Goal: Task Accomplishment & Management: Use online tool/utility

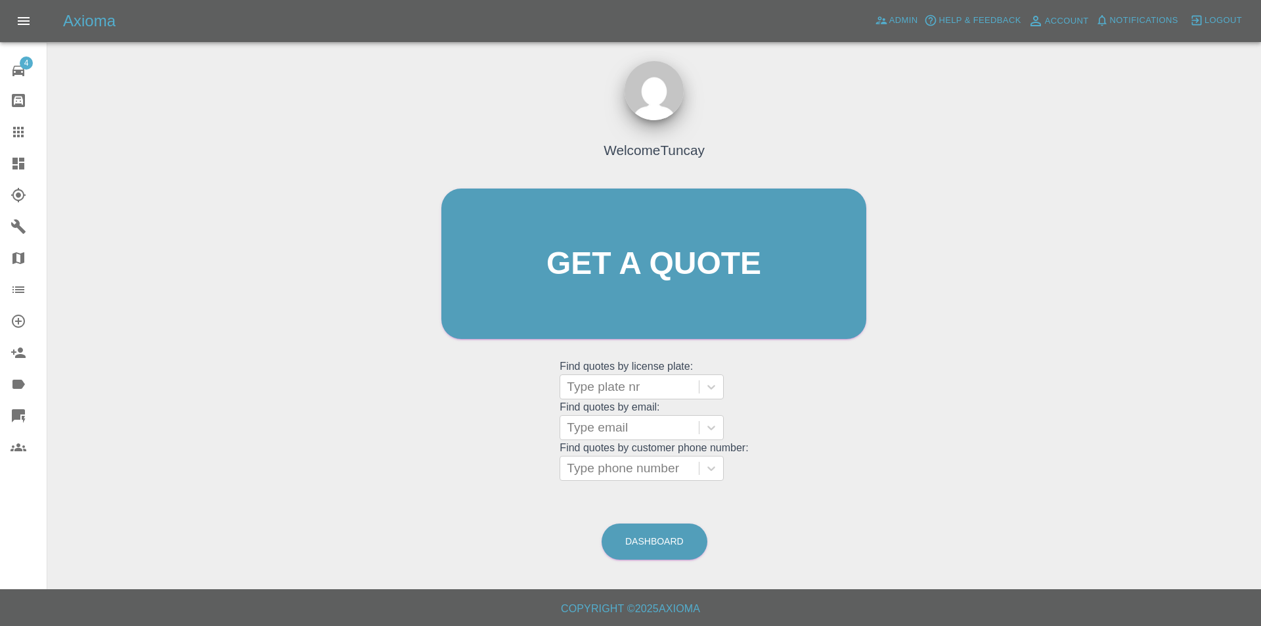
click at [18, 202] on icon at bounding box center [18, 195] width 14 height 14
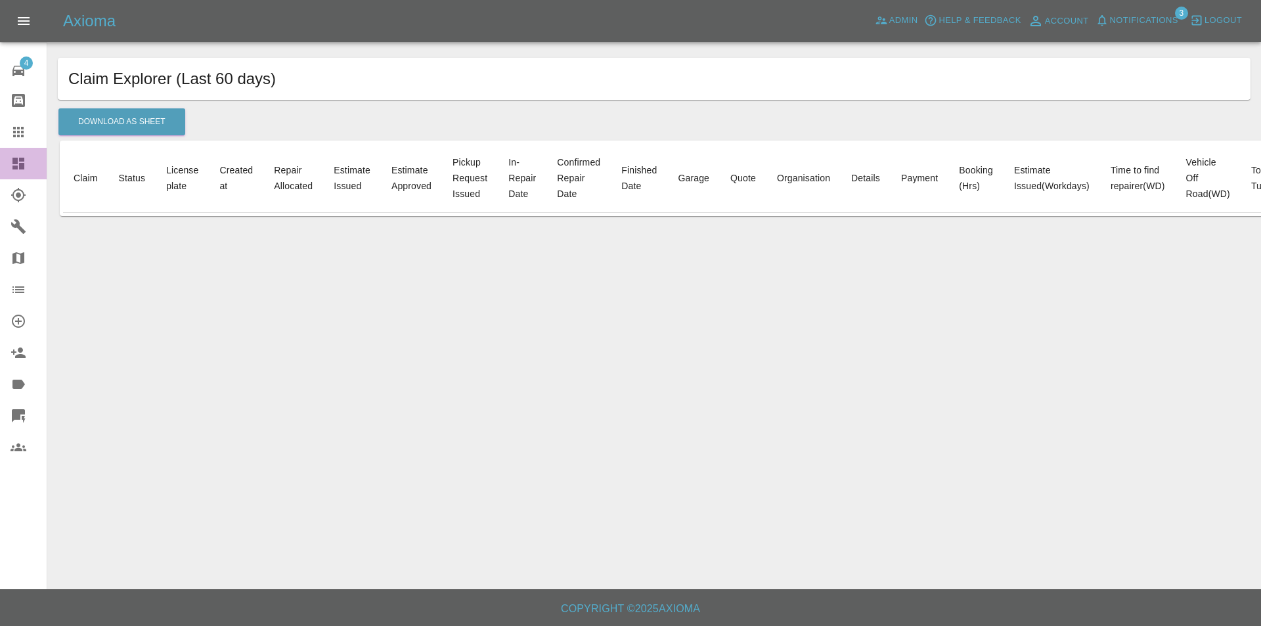
click at [19, 168] on icon at bounding box center [18, 164] width 12 height 12
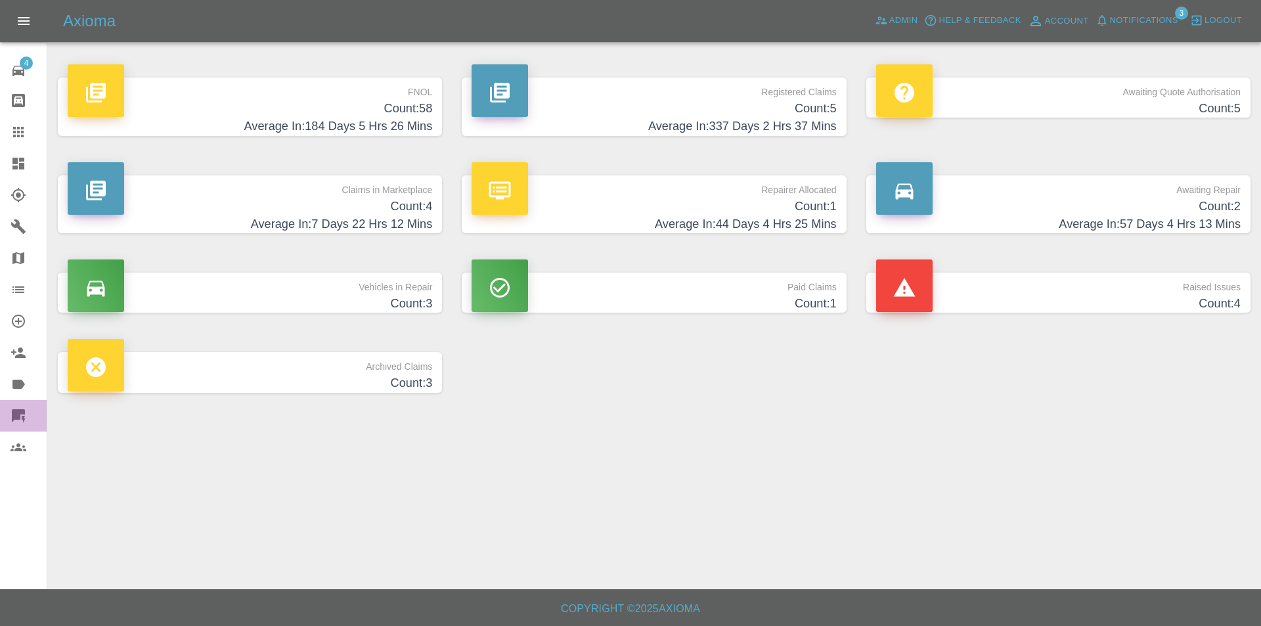
click at [29, 412] on div at bounding box center [29, 416] width 37 height 16
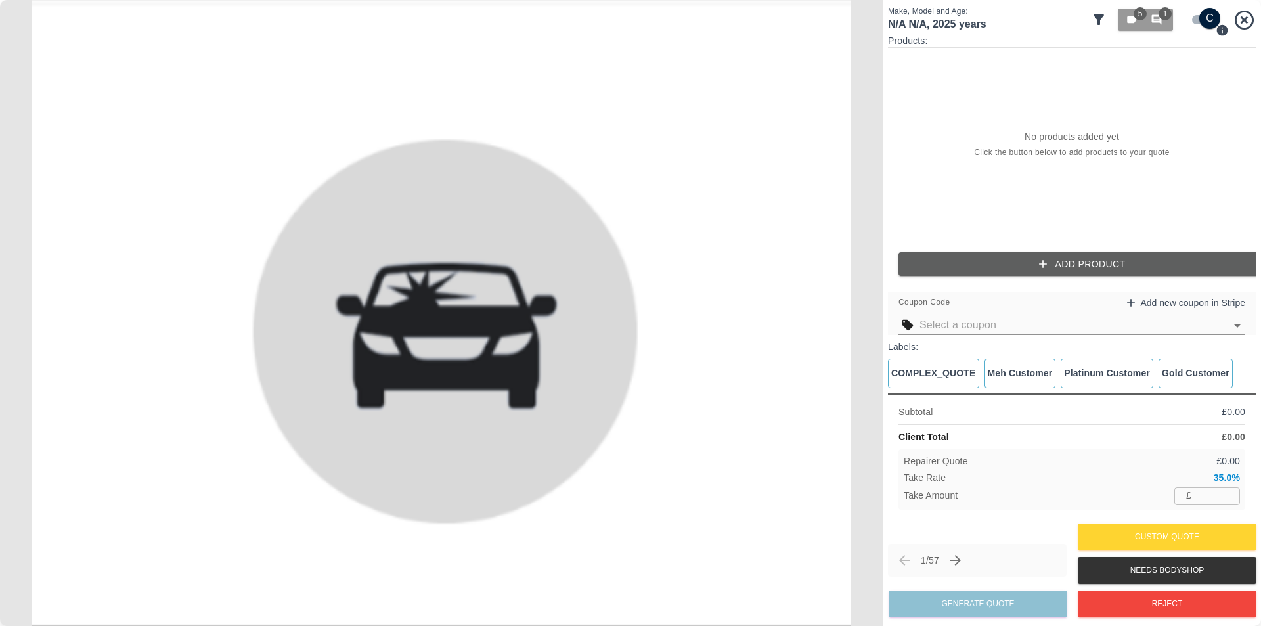
click at [963, 556] on icon "Next claim" at bounding box center [956, 560] width 16 height 16
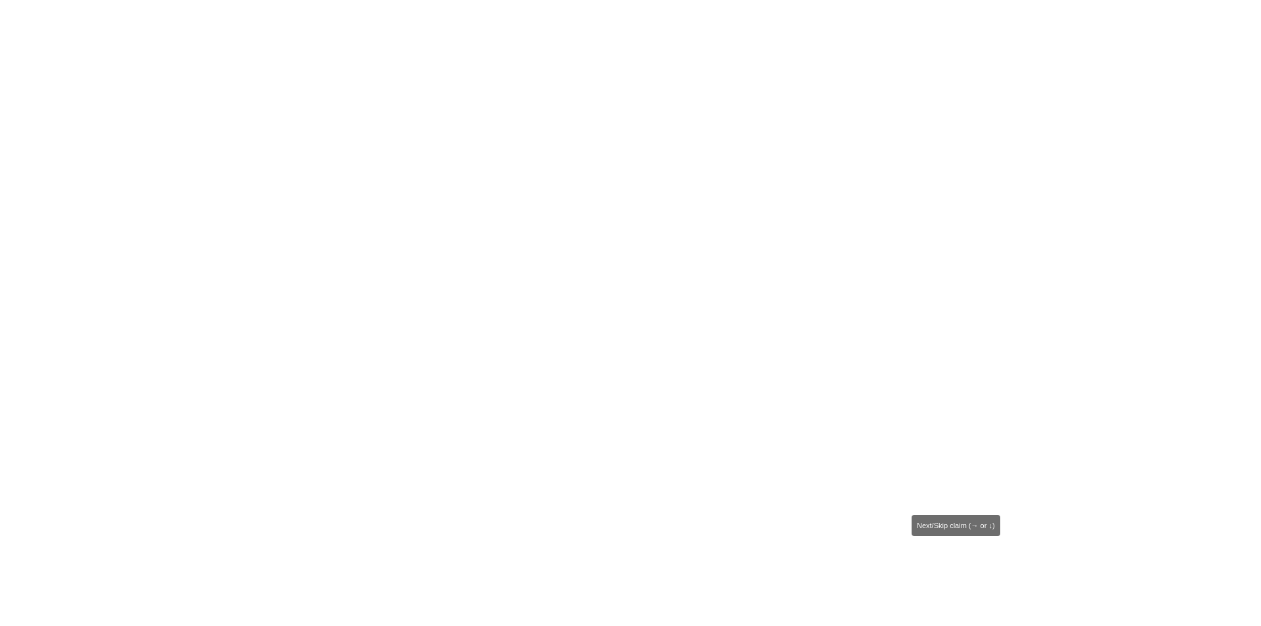
click at [963, 556] on icon "Next claim" at bounding box center [956, 560] width 16 height 16
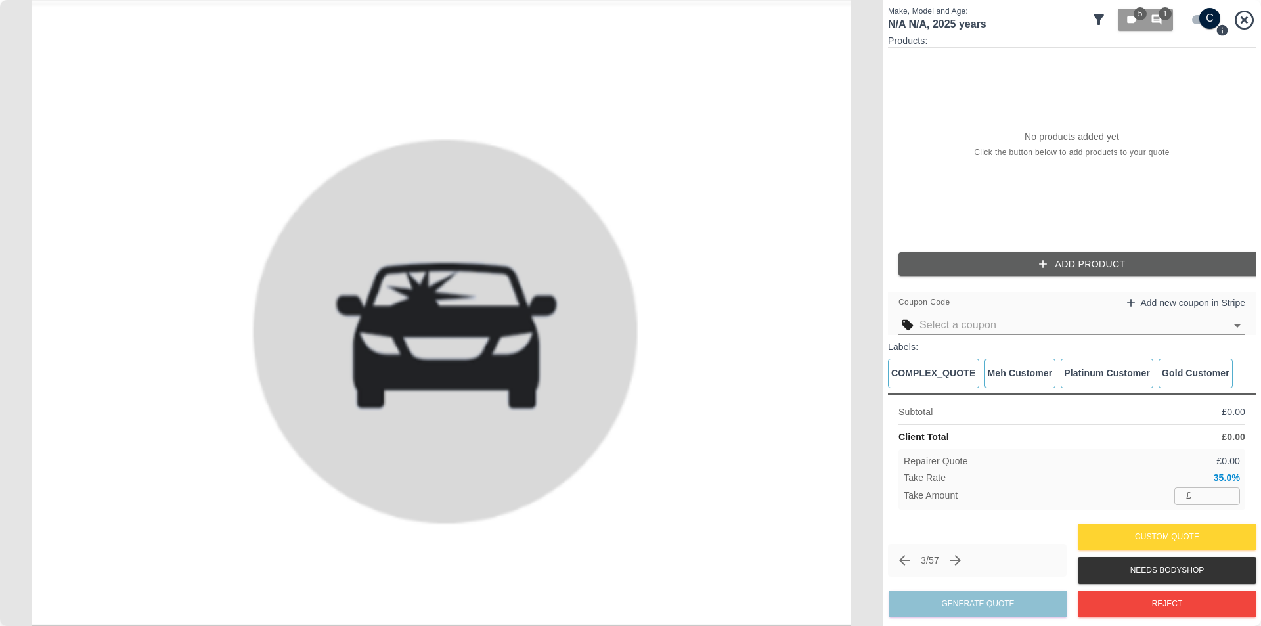
click at [891, 554] on div "3 / 57" at bounding box center [977, 560] width 179 height 33
drag, startPoint x: 1044, startPoint y: 284, endPoint x: 1044, endPoint y: 268, distance: 16.4
click at [1044, 278] on div "Products: No products added yet Click the button below to add products to your …" at bounding box center [1072, 160] width 368 height 252
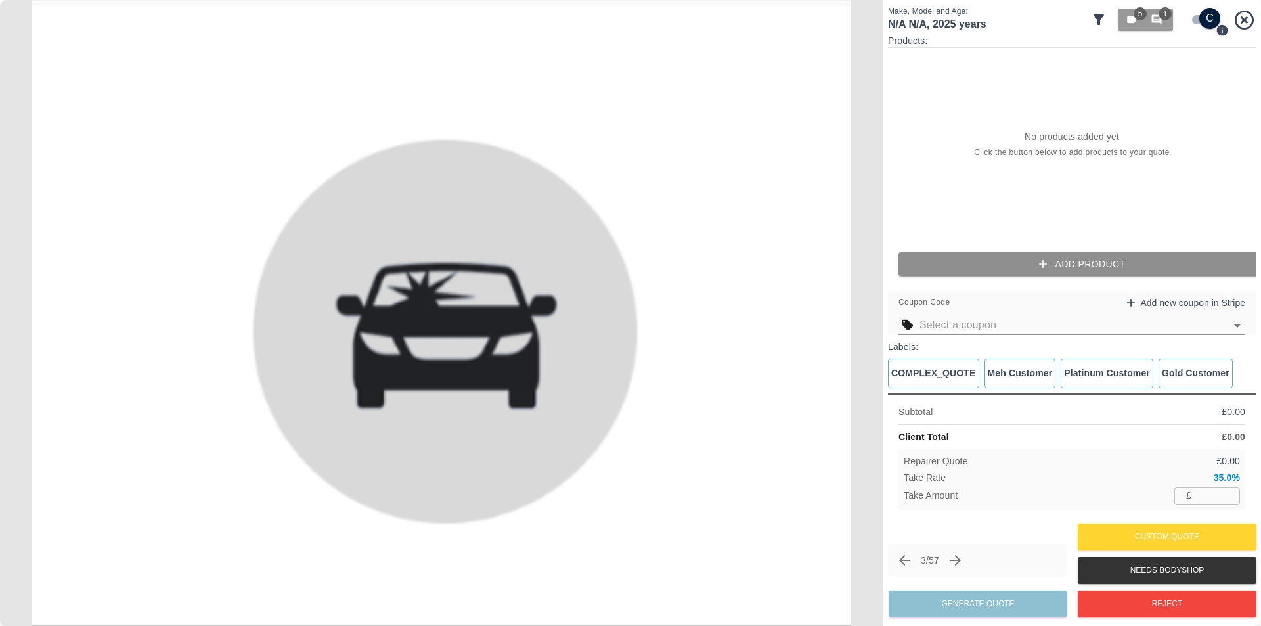
click at [1044, 268] on icon "button" at bounding box center [1042, 263] width 13 height 13
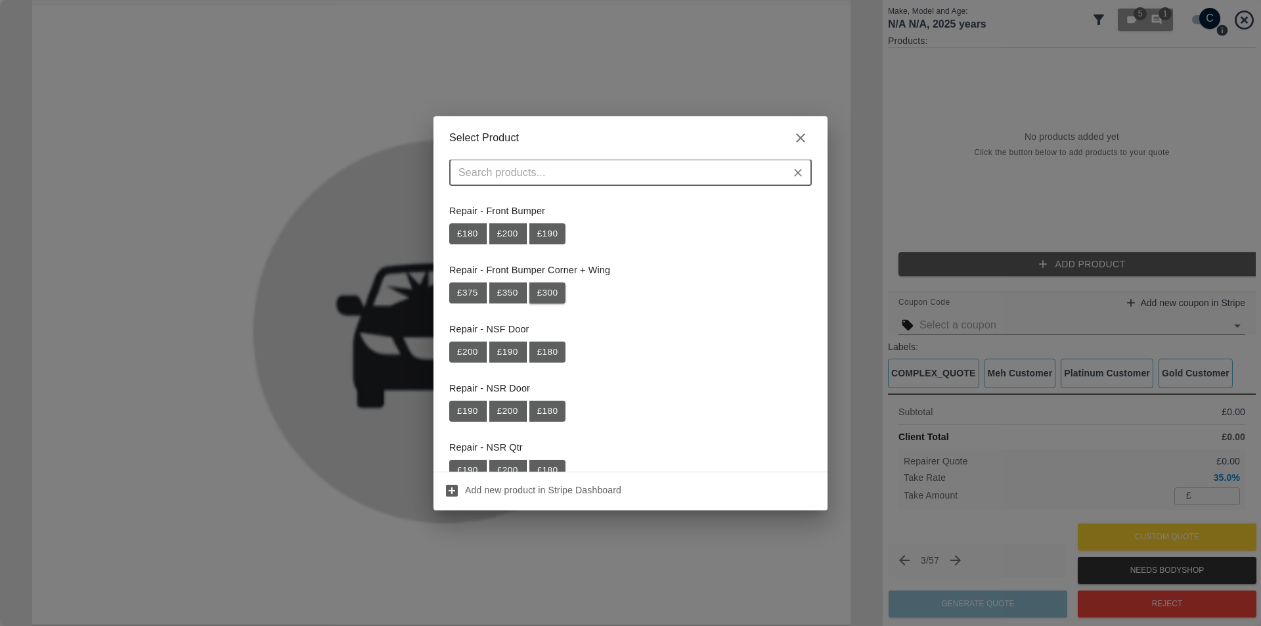
click at [544, 294] on button "£ 300" at bounding box center [547, 292] width 37 height 21
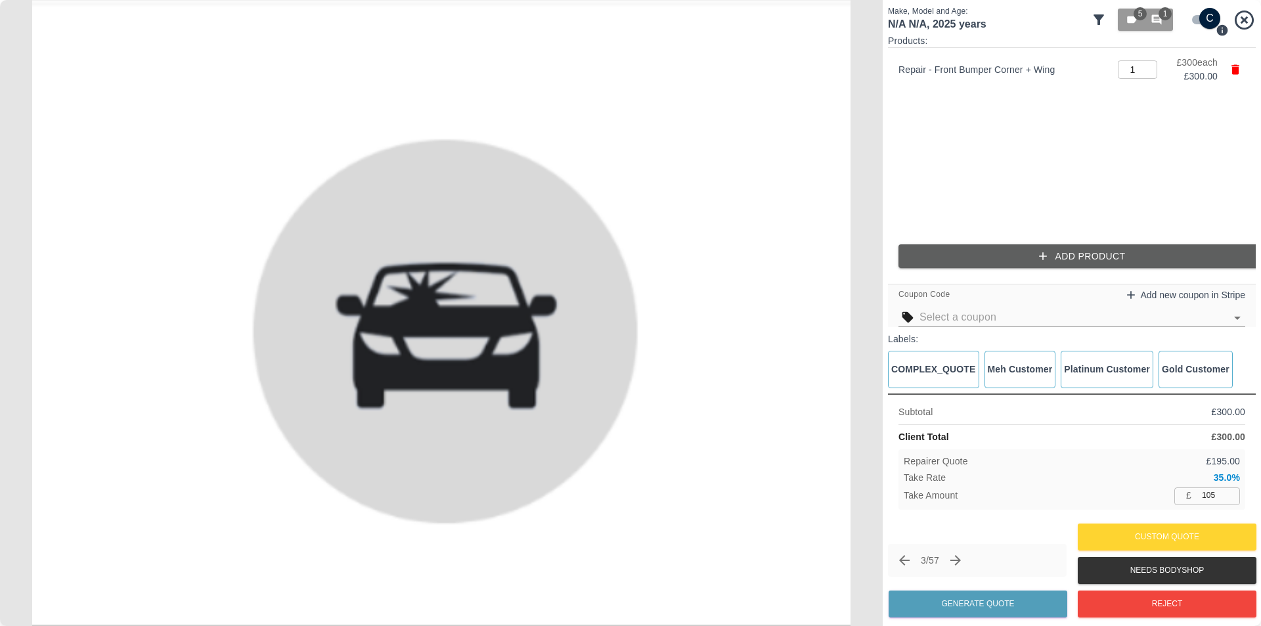
click at [999, 267] on button "Add Product" at bounding box center [1082, 256] width 368 height 24
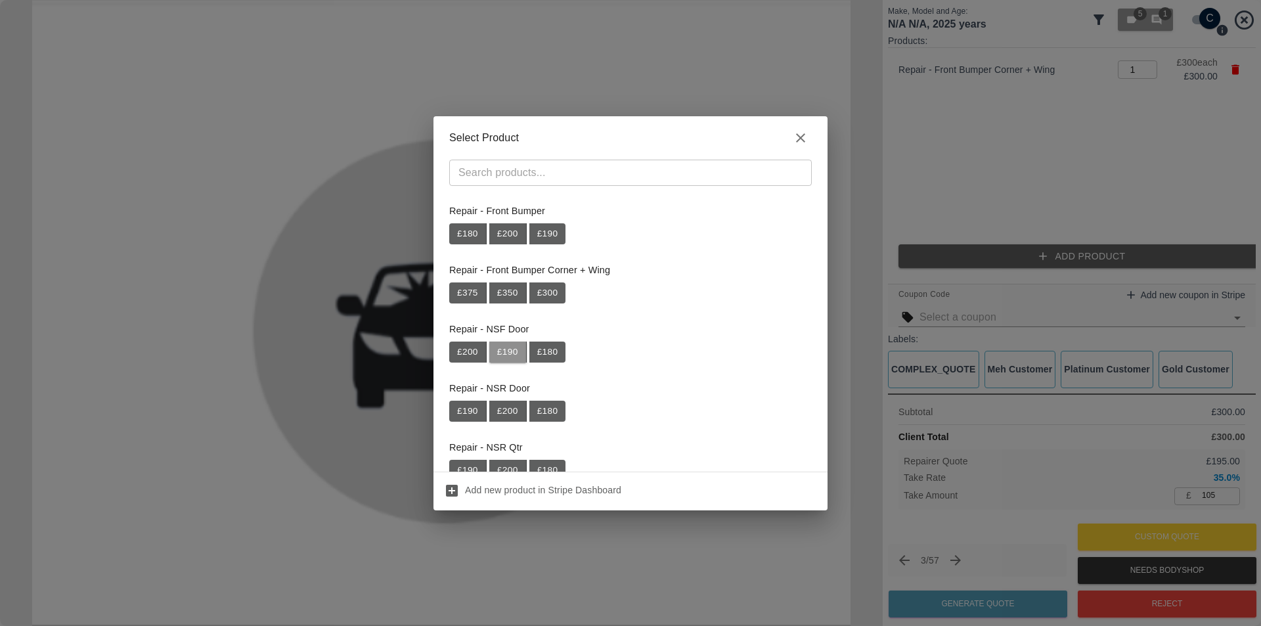
click at [510, 359] on button "£ 190" at bounding box center [507, 351] width 37 height 21
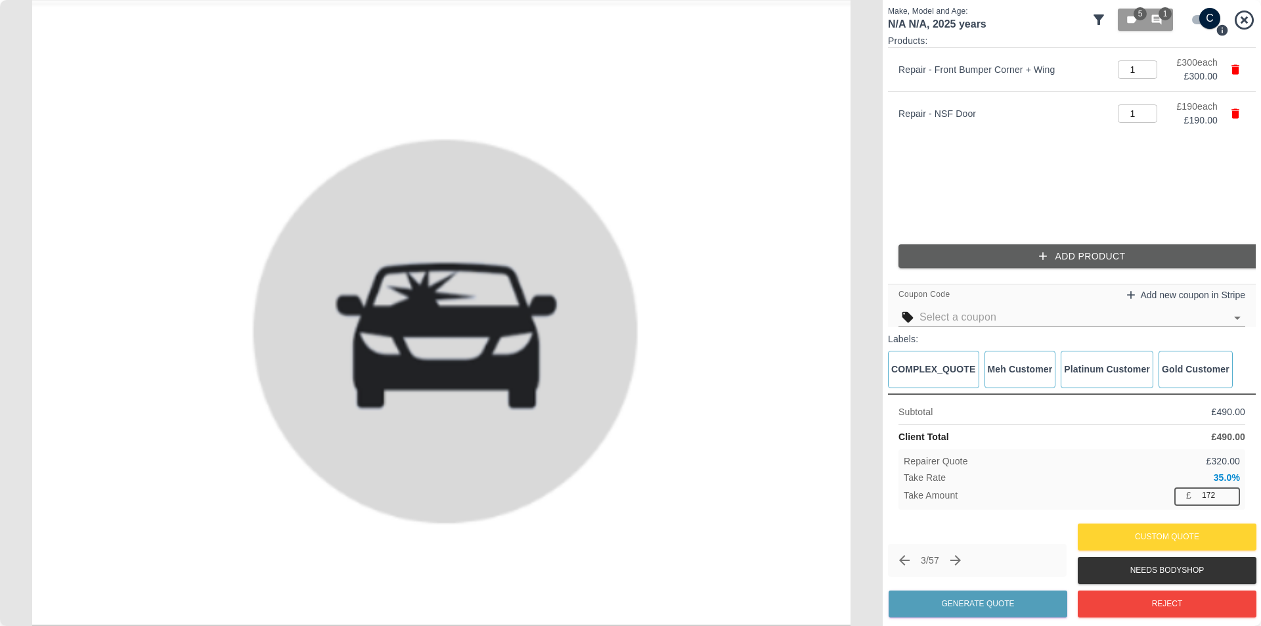
click at [1221, 500] on input "172" at bounding box center [1218, 495] width 43 height 16
type input "161"
click at [1082, 466] on div "Repairer Quote £ 330.00" at bounding box center [1072, 461] width 336 height 14
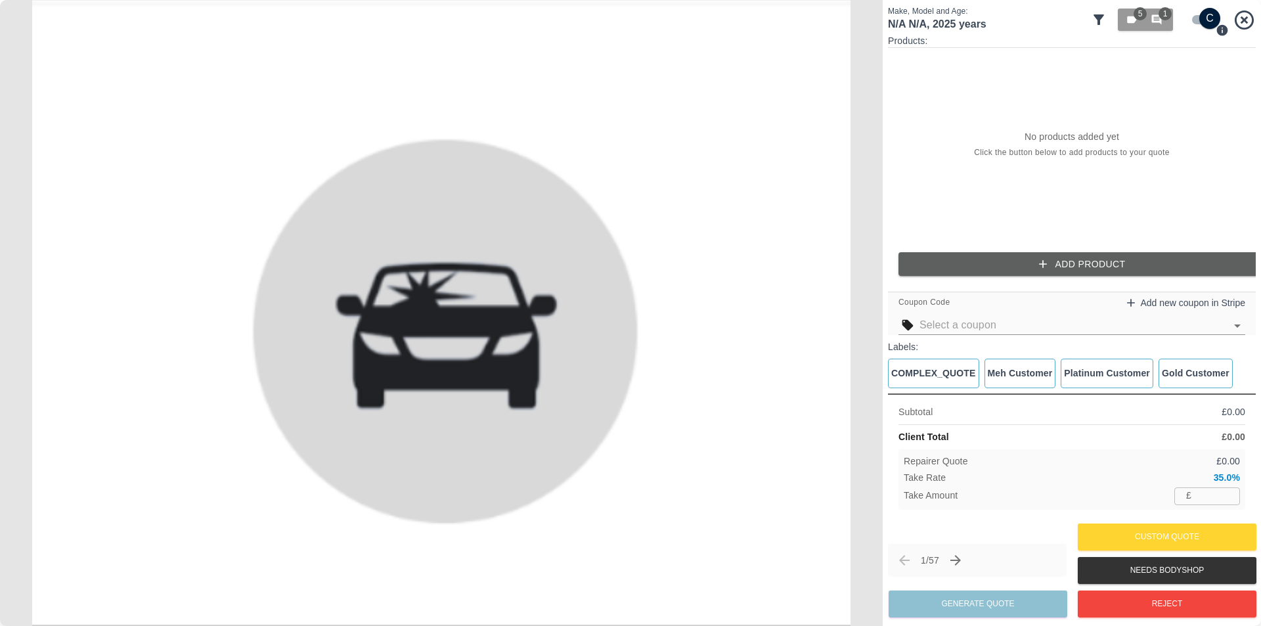
click at [967, 268] on button "Add Product" at bounding box center [1082, 264] width 368 height 24
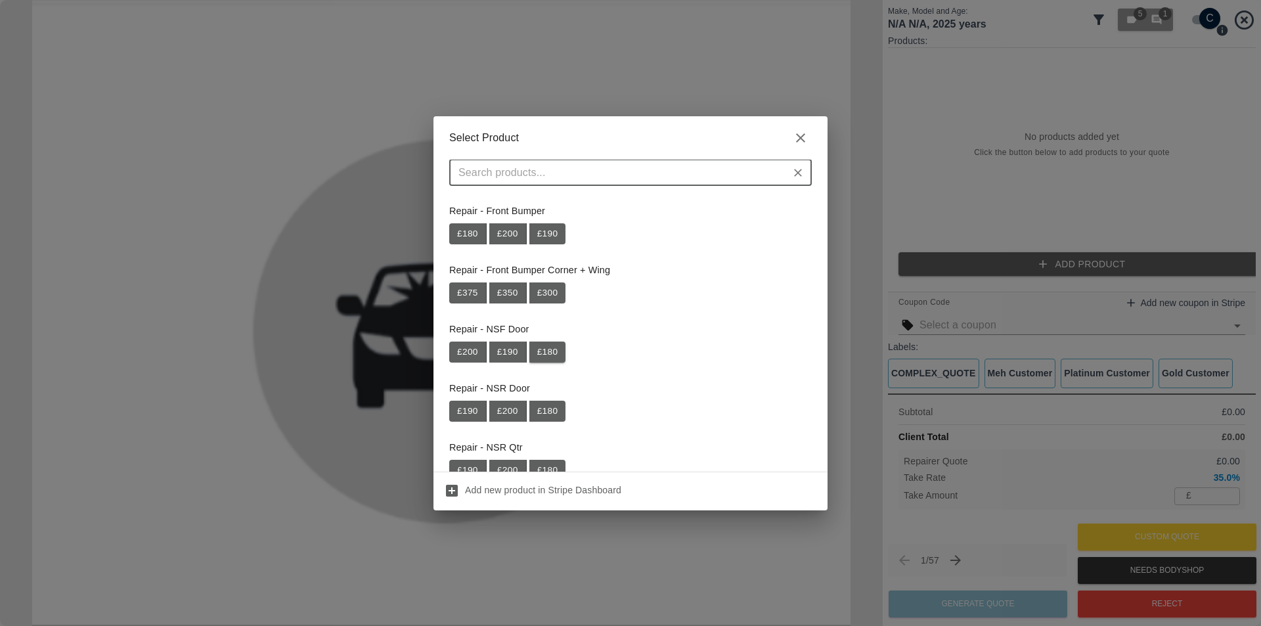
click at [539, 351] on button "£ 180" at bounding box center [547, 351] width 37 height 21
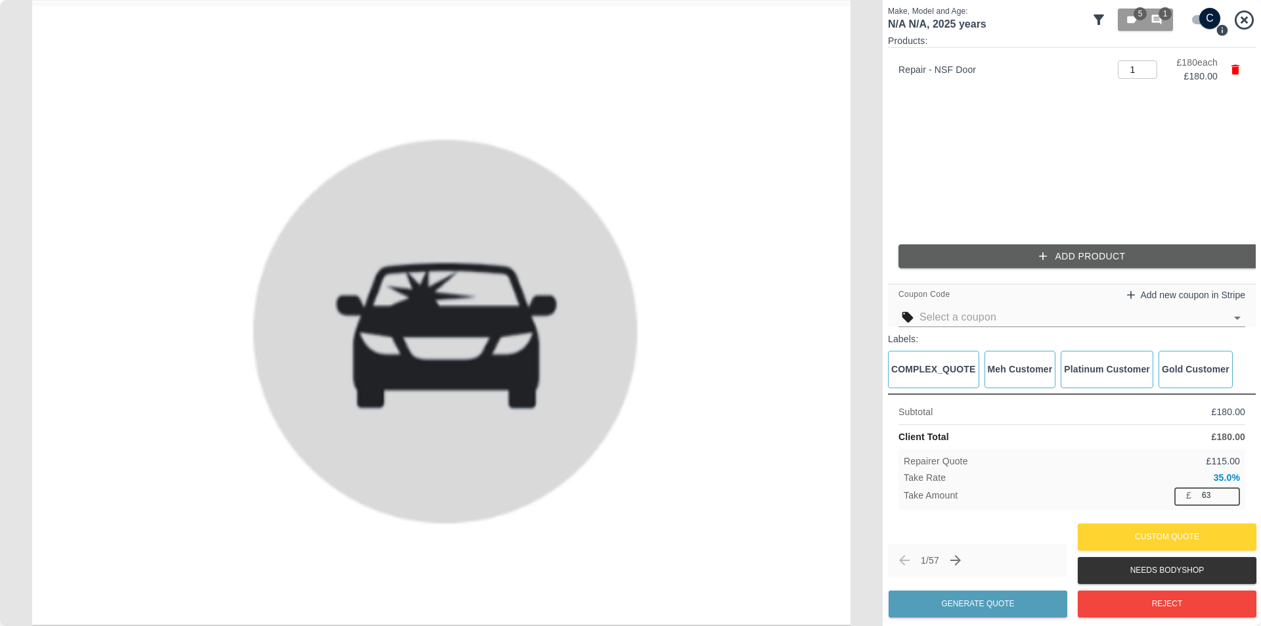
click at [1205, 498] on input "63" at bounding box center [1218, 495] width 43 height 16
drag, startPoint x: 973, startPoint y: 466, endPoint x: 900, endPoint y: 455, distance: 74.4
click at [900, 455] on div "Repairer Quote £ 135.00 Take Rate 24.4 % Take Amount £ 44 ​" at bounding box center [1071, 479] width 347 height 60
drag, startPoint x: 946, startPoint y: 435, endPoint x: 889, endPoint y: 435, distance: 57.1
click at [889, 435] on div "Subtotal £ 180.00 Client Total £ 180.00 Repairer Quote £ 135.00 Take Rate 24.4 …" at bounding box center [1072, 456] width 368 height 126
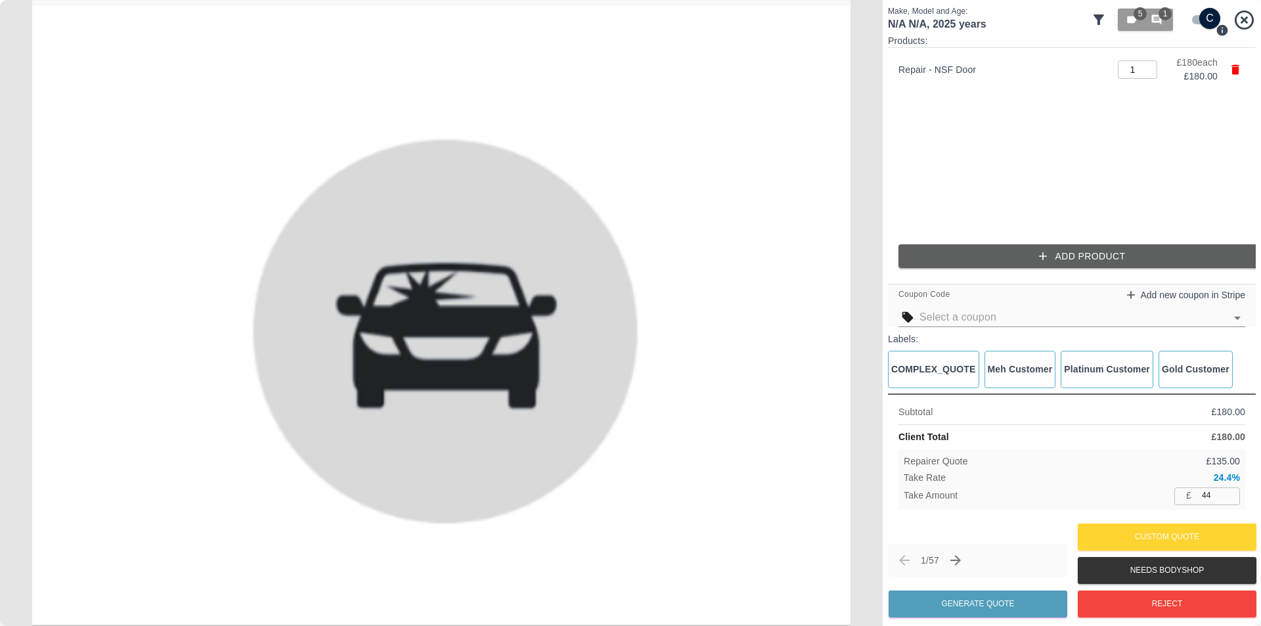
click at [896, 177] on ul "Repair - NSF Door 1 ​ £ 180 each £ 180.00" at bounding box center [1072, 141] width 368 height 186
drag, startPoint x: 1215, startPoint y: 491, endPoint x: 1158, endPoint y: 495, distance: 56.6
click at [1161, 494] on div "Take Amount £ 44 ​" at bounding box center [1072, 495] width 336 height 16
click at [1127, 498] on div "Take Amount £ 50 ​" at bounding box center [1072, 495] width 336 height 16
drag, startPoint x: 1220, startPoint y: 491, endPoint x: 1176, endPoint y: 496, distance: 44.4
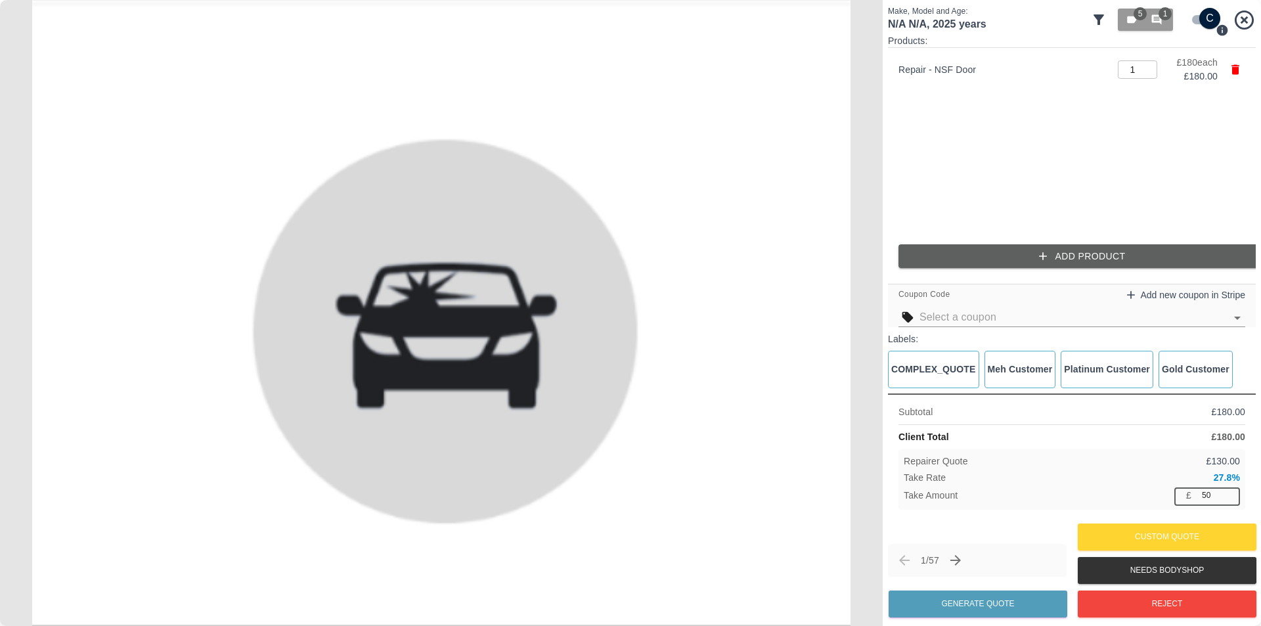
click at [1183, 495] on div "£ 50 ​" at bounding box center [1207, 495] width 66 height 16
click at [1126, 455] on div "Repairer Quote £ 120.00" at bounding box center [1072, 461] width 336 height 14
click at [1229, 492] on input "61" at bounding box center [1218, 495] width 43 height 16
click at [1229, 492] on input "62" at bounding box center [1218, 495] width 43 height 16
click at [1229, 492] on input "63" at bounding box center [1218, 495] width 43 height 16
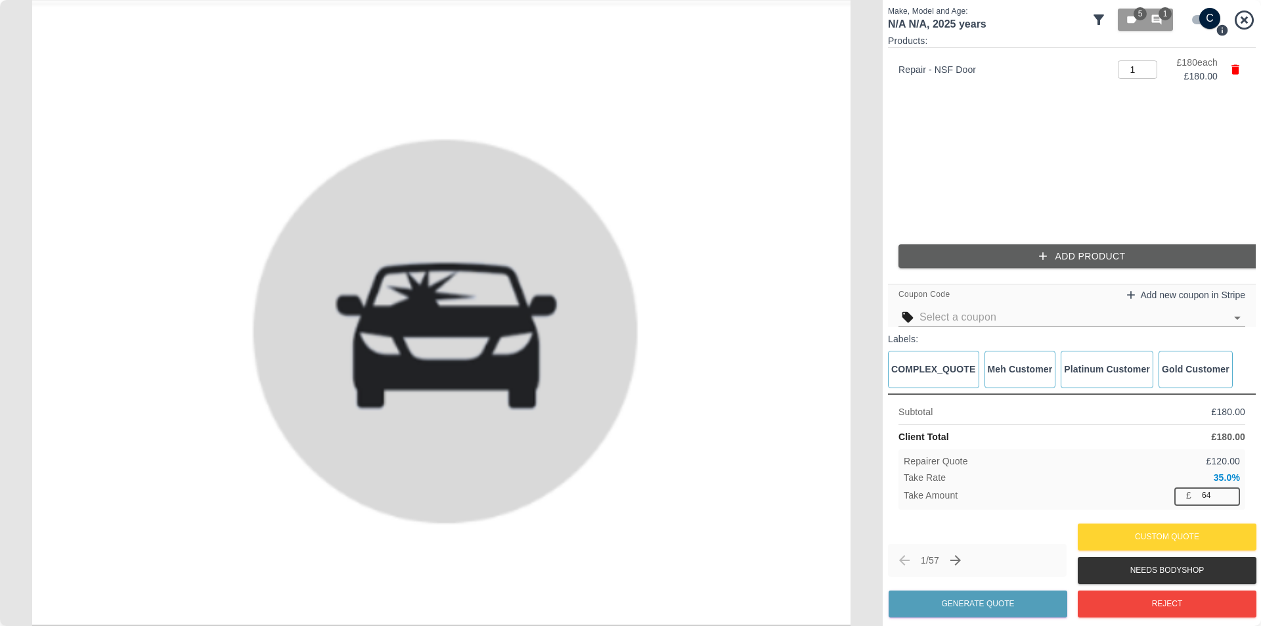
click at [1229, 492] on input "64" at bounding box center [1218, 495] width 43 height 16
click at [1232, 497] on input "63" at bounding box center [1218, 495] width 43 height 16
click at [1149, 244] on button "Add Product" at bounding box center [1082, 256] width 368 height 24
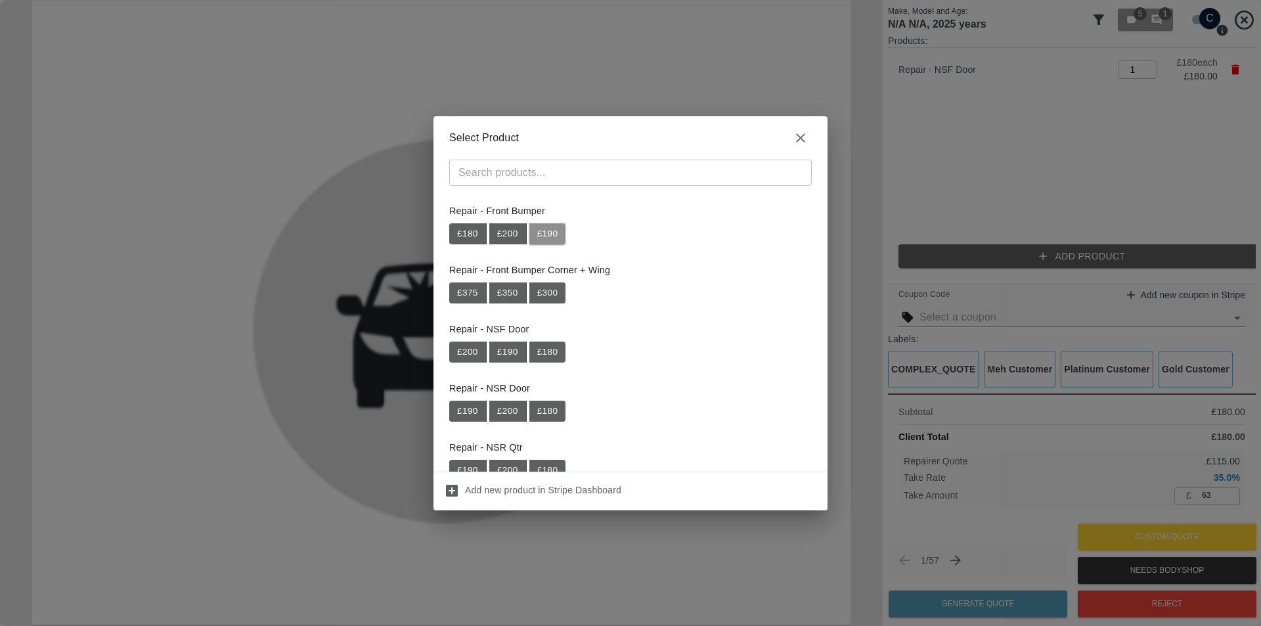
click at [563, 236] on button "£ 190" at bounding box center [547, 233] width 37 height 21
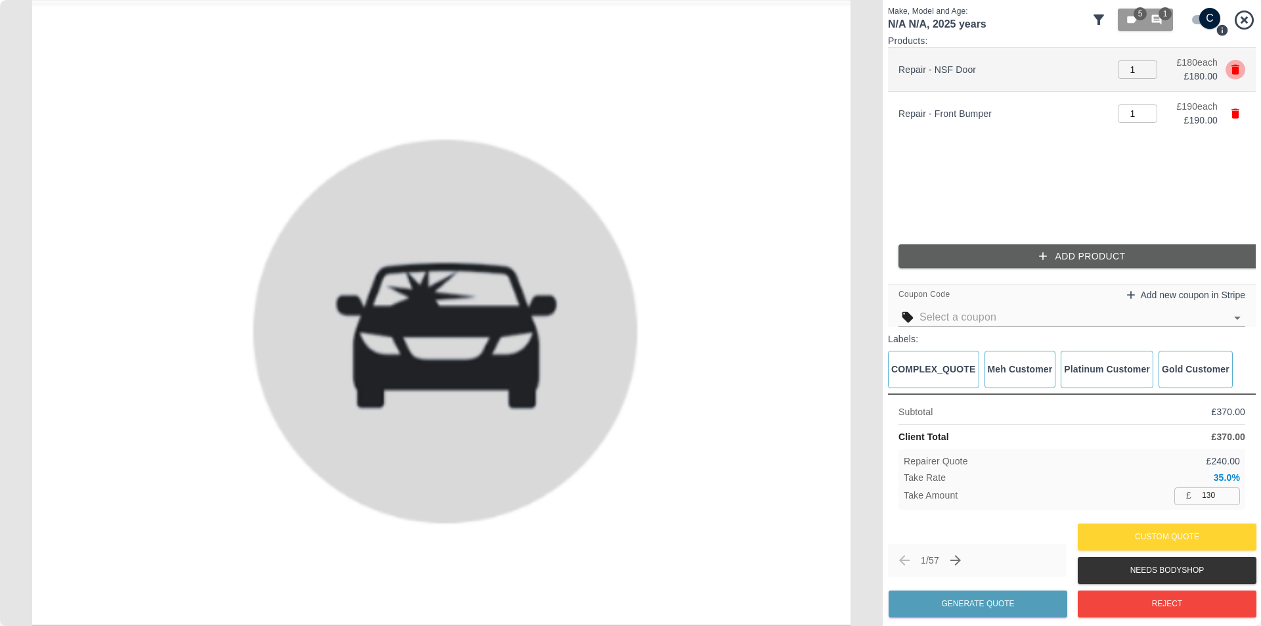
click at [1233, 69] on icon "button" at bounding box center [1235, 70] width 8 height 10
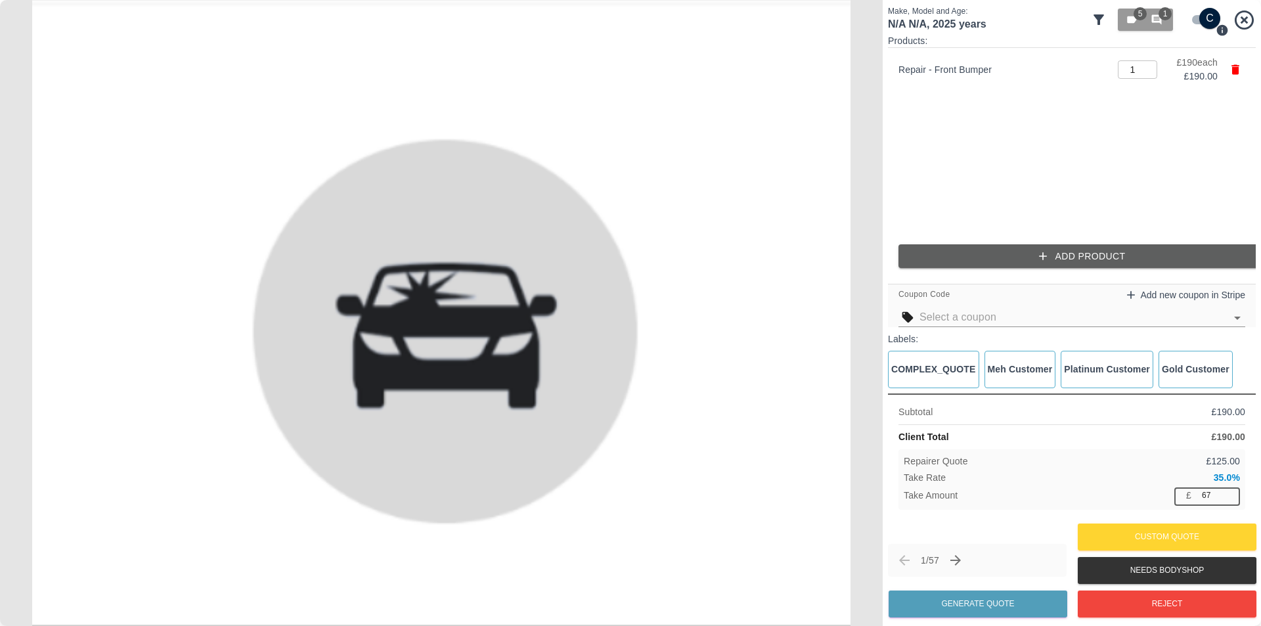
drag, startPoint x: 1212, startPoint y: 500, endPoint x: 1168, endPoint y: 508, distance: 44.8
click at [1183, 507] on div "Repairer Quote £ 125.00 Take Rate 35.0 % Take Amount £ 67 ​" at bounding box center [1071, 479] width 347 height 60
type input "44"
click at [1166, 508] on div "Repairer Quote £ 145.00 Take Rate 23.2 % Take Amount £ 44 ​" at bounding box center [1071, 479] width 347 height 60
